Goal: Find specific page/section: Find specific page/section

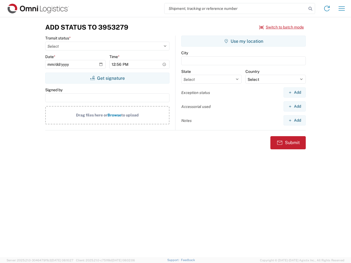
click at [235, 8] on input "search" at bounding box center [235, 8] width 142 height 10
click at [310, 9] on icon at bounding box center [310, 9] width 8 height 8
click at [327, 8] on icon at bounding box center [326, 8] width 9 height 9
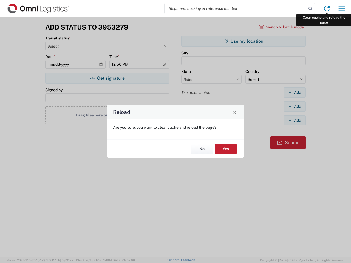
click at [342, 8] on div "Reload Are you sure, you want to clear cache and reload the page? No Yes" at bounding box center [175, 131] width 351 height 263
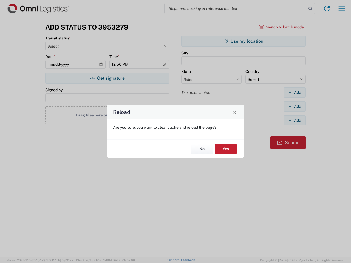
click at [282, 27] on div "Reload Are you sure, you want to clear cache and reload the page? No Yes" at bounding box center [175, 131] width 351 height 263
click at [107, 78] on div "Reload Are you sure, you want to clear cache and reload the page? No Yes" at bounding box center [175, 131] width 351 height 263
click at [243, 41] on div "Reload Are you sure, you want to clear cache and reload the page? No Yes" at bounding box center [175, 131] width 351 height 263
click at [294, 92] on div "Reload Are you sure, you want to clear cache and reload the page? No Yes" at bounding box center [175, 131] width 351 height 263
click at [294, 106] on div "Reload Are you sure, you want to clear cache and reload the page? No Yes" at bounding box center [175, 131] width 351 height 263
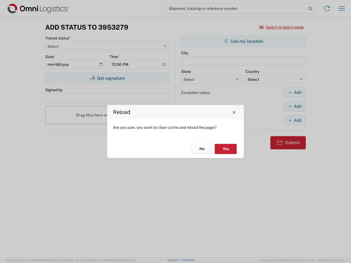
click at [294, 120] on div "Reload Are you sure, you want to clear cache and reload the page? No Yes" at bounding box center [175, 131] width 351 height 263
